Goal: Transaction & Acquisition: Purchase product/service

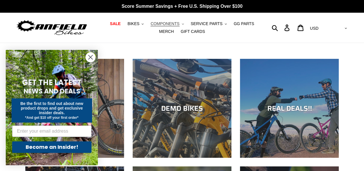
click at [170, 22] on button "COMPONENTS .cls-1{fill:#231f20}" at bounding box center [167, 24] width 39 height 8
click at [132, 22] on span "BIKES" at bounding box center [133, 23] width 12 height 5
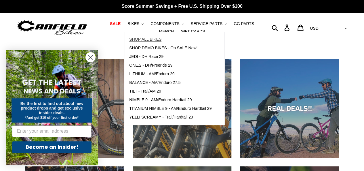
click at [138, 37] on span "SHOP ALL BIKES" at bounding box center [145, 39] width 32 height 5
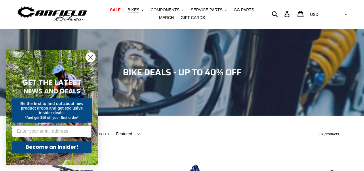
scroll to position [29, 0]
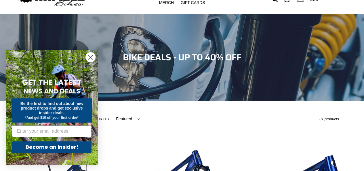
click at [89, 57] on circle "Close dialog" at bounding box center [90, 56] width 9 height 9
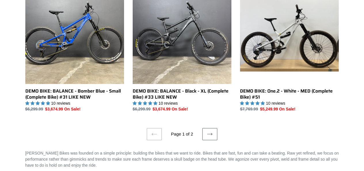
scroll to position [1151, 0]
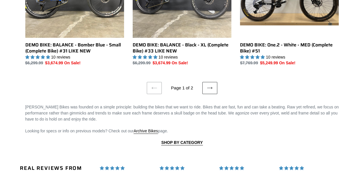
click at [214, 86] on link "Next page" at bounding box center [209, 88] width 15 height 12
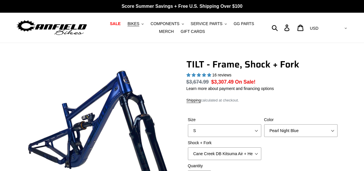
select select "highest-rating"
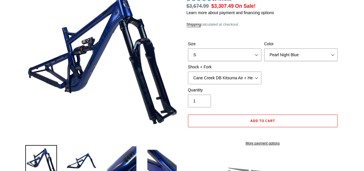
scroll to position [86, 0]
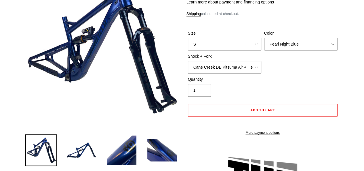
click at [75, 147] on img at bounding box center [82, 150] width 32 height 32
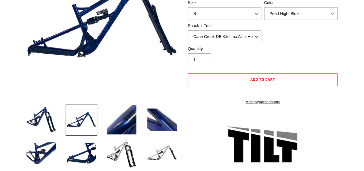
scroll to position [173, 0]
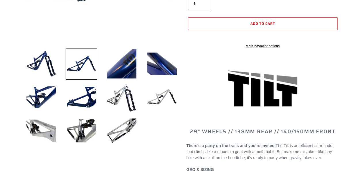
click at [155, 98] on img at bounding box center [162, 97] width 32 height 32
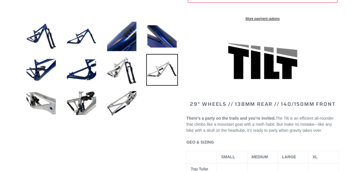
scroll to position [201, 0]
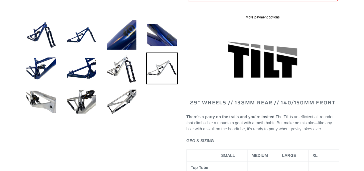
click at [126, 57] on img at bounding box center [122, 68] width 32 height 32
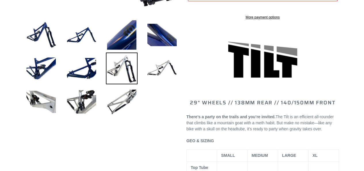
click at [169, 68] on img at bounding box center [162, 68] width 32 height 32
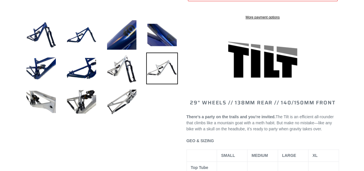
click at [134, 95] on img at bounding box center [122, 102] width 32 height 32
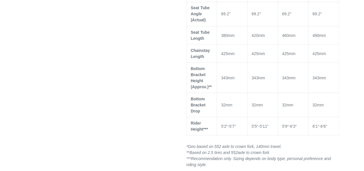
scroll to position [518, 0]
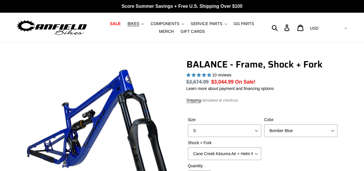
select select "highest-rating"
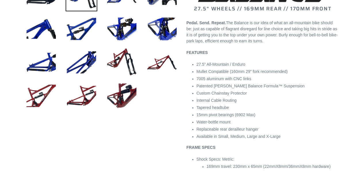
scroll to position [317, 0]
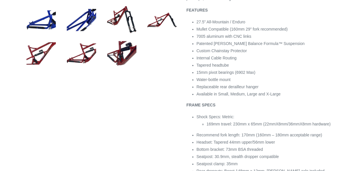
click at [158, 18] on img at bounding box center [162, 20] width 32 height 32
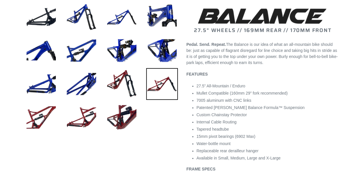
scroll to position [203, 0]
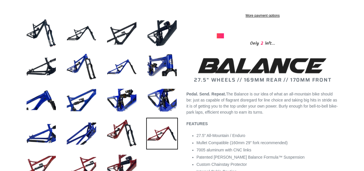
click at [153, 100] on img at bounding box center [162, 100] width 32 height 32
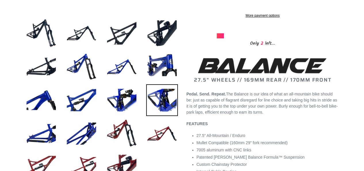
click at [163, 97] on img at bounding box center [162, 100] width 32 height 32
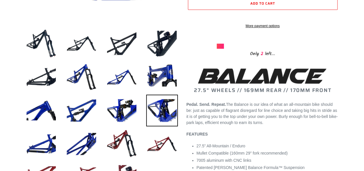
scroll to position [261, 0]
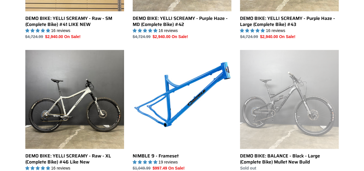
scroll to position [374, 0]
